Goal: Transaction & Acquisition: Obtain resource

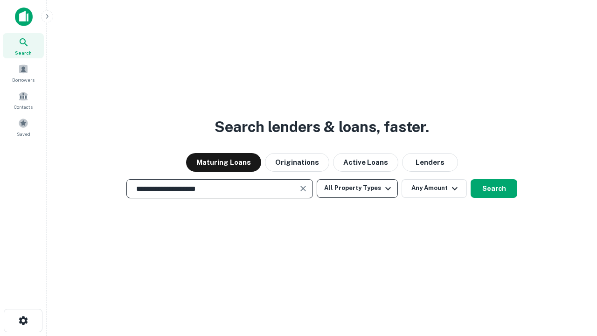
type input "**********"
click at [357, 188] on button "All Property Types" at bounding box center [357, 188] width 81 height 19
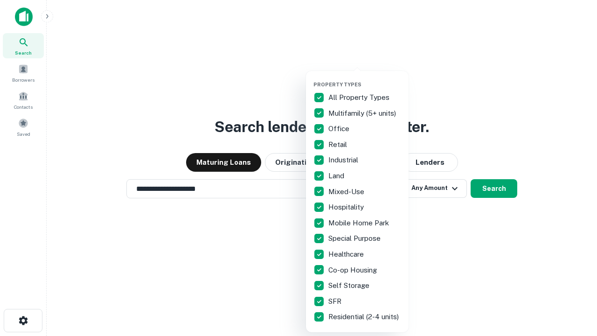
click at [365, 78] on button "button" at bounding box center [364, 78] width 103 height 0
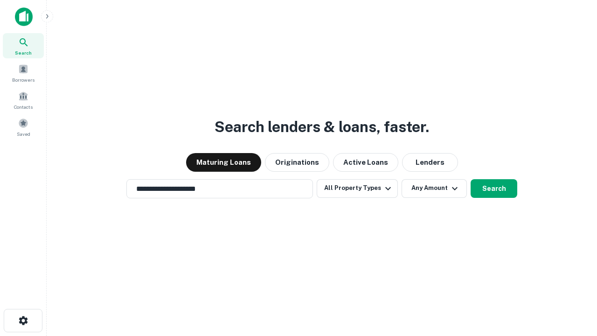
scroll to position [14, 0]
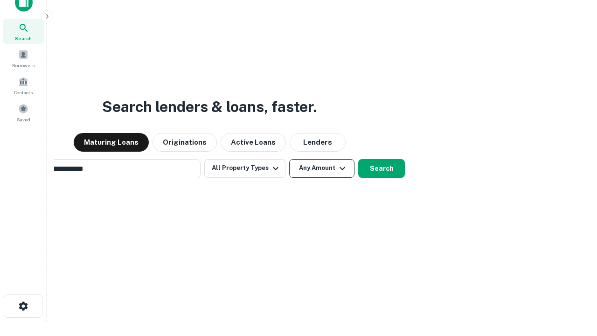
click at [289, 159] on button "Any Amount" at bounding box center [321, 168] width 65 height 19
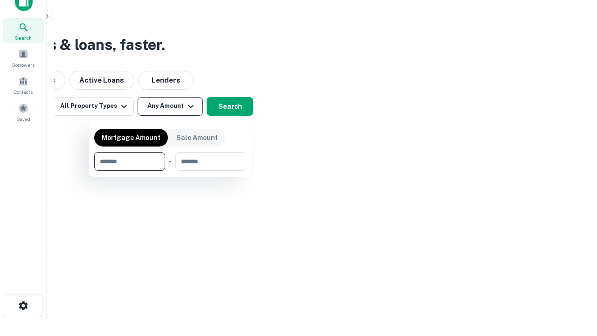
type input "*******"
click at [170, 171] on button "button" at bounding box center [170, 171] width 152 height 0
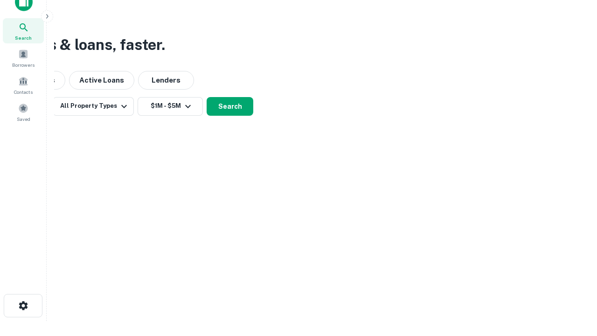
scroll to position [6, 172]
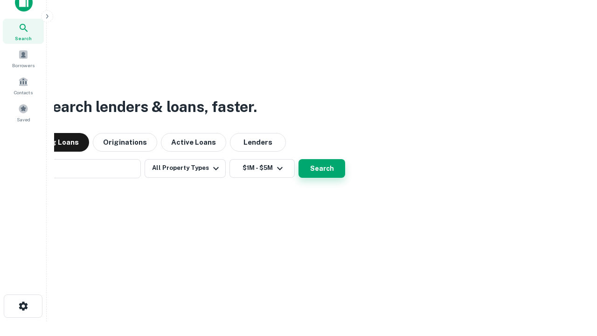
click at [322, 168] on button "Search" at bounding box center [321, 168] width 47 height 19
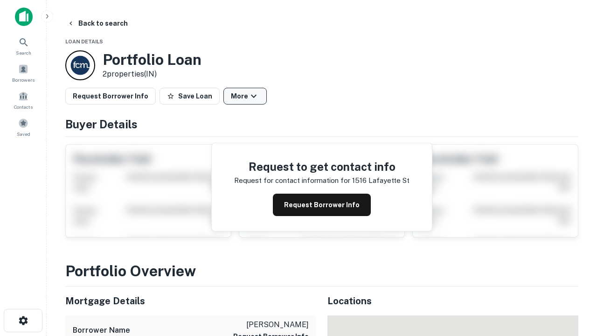
click at [245, 96] on button "More" at bounding box center [244, 96] width 43 height 17
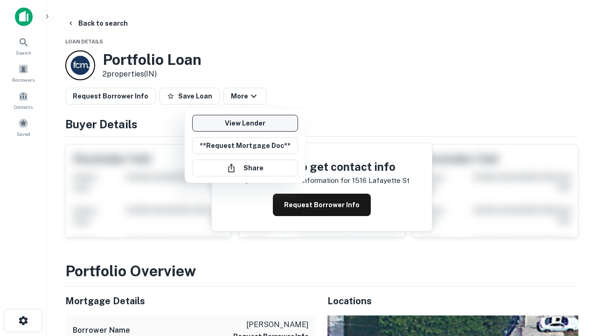
click at [245, 123] on link "View Lender" at bounding box center [245, 123] width 106 height 17
